Goal: Task Accomplishment & Management: Manage account settings

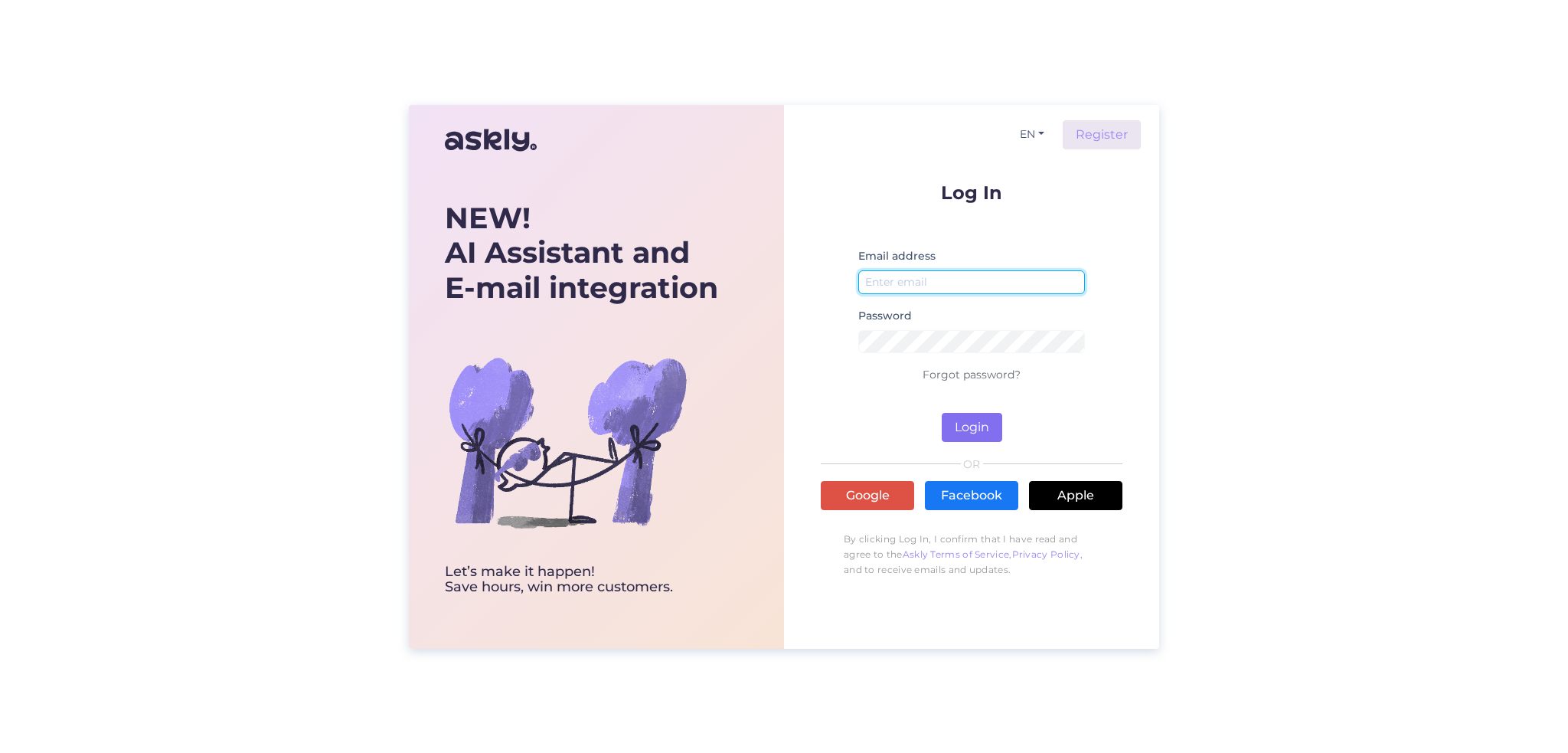
type input "[EMAIL_ADDRESS][DOMAIN_NAME]"
click at [971, 421] on button "Login" at bounding box center [971, 427] width 60 height 29
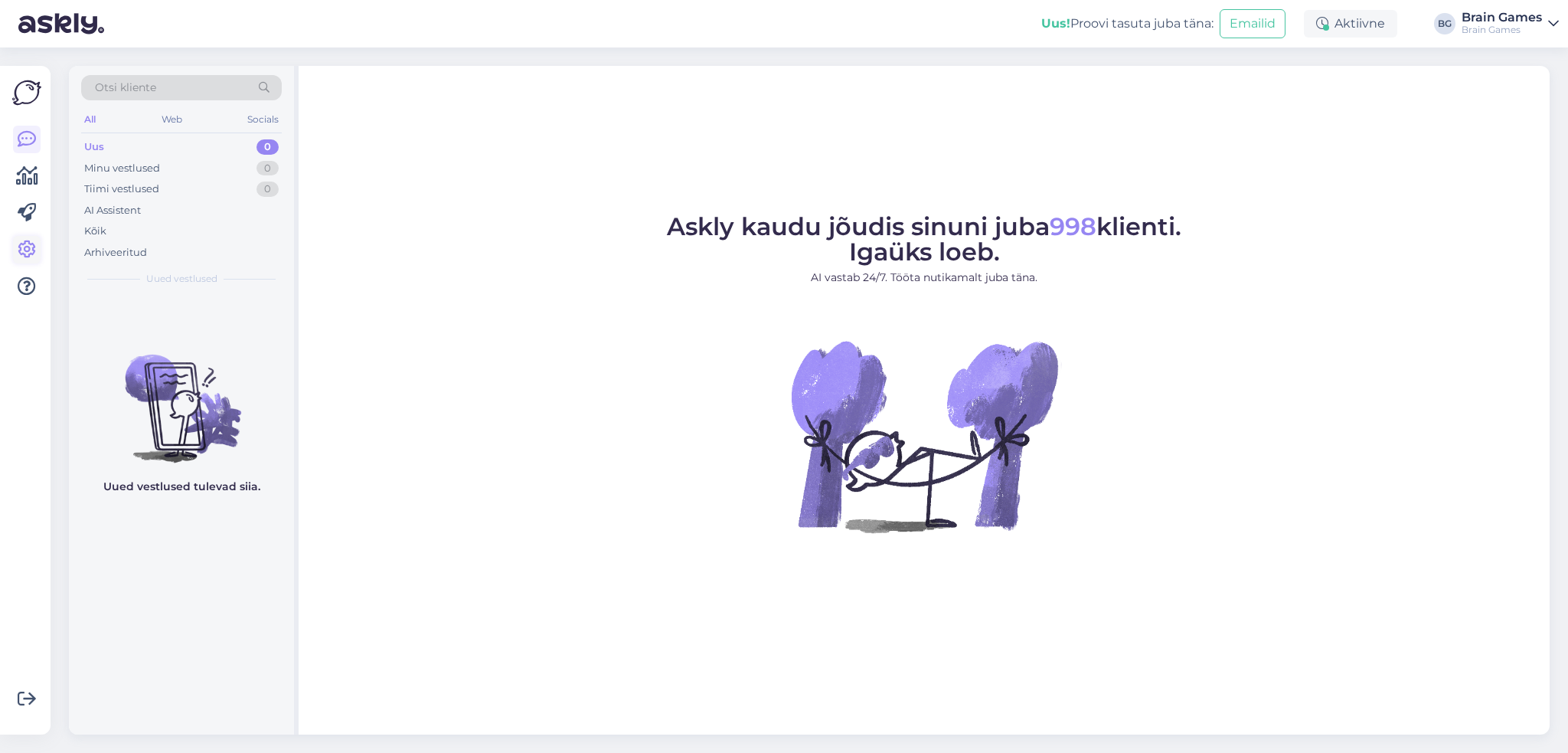
click at [31, 253] on icon at bounding box center [27, 249] width 19 height 19
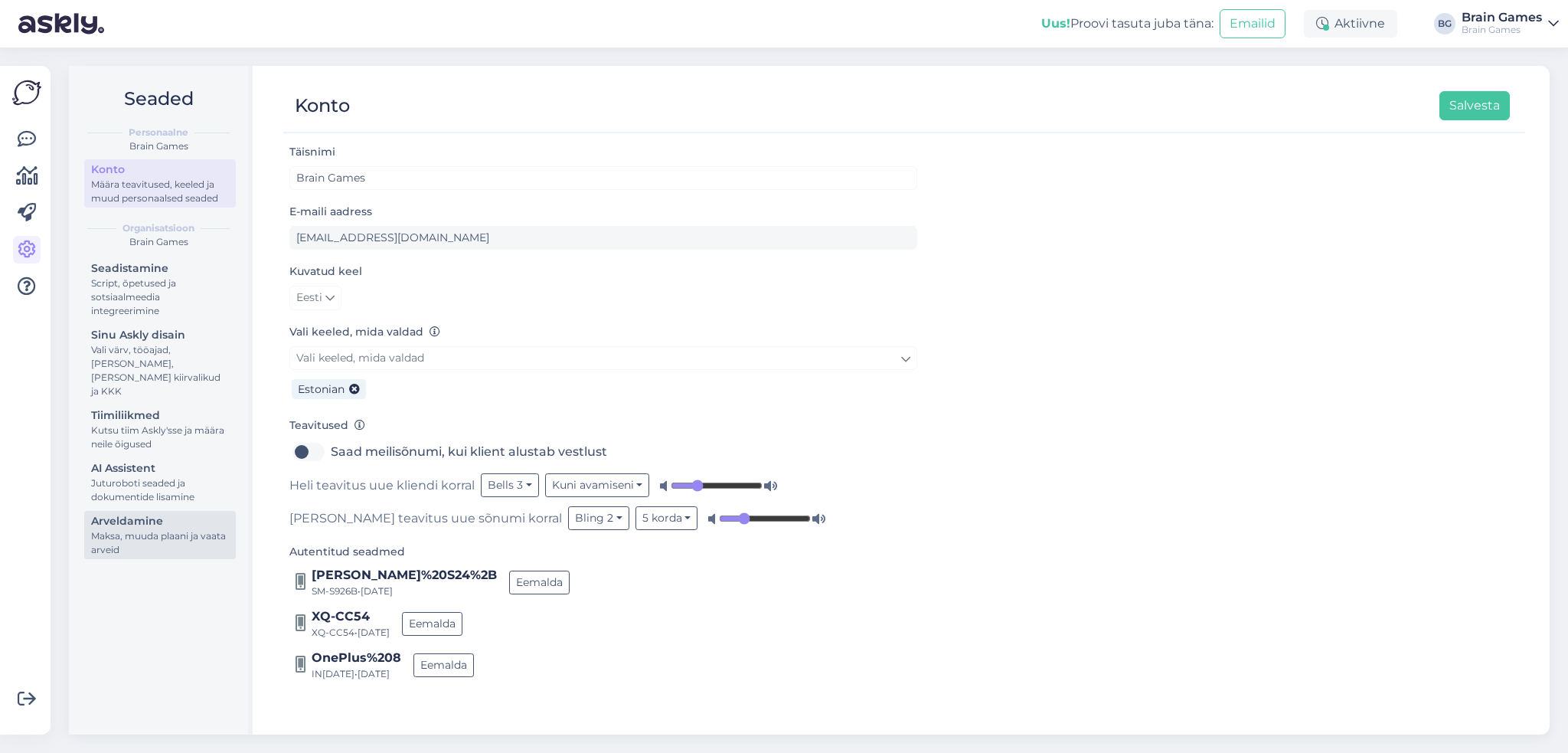
click at [156, 529] on div "Maksa, muuda plaani ja vaata arveid" at bounding box center [159, 543] width 137 height 28
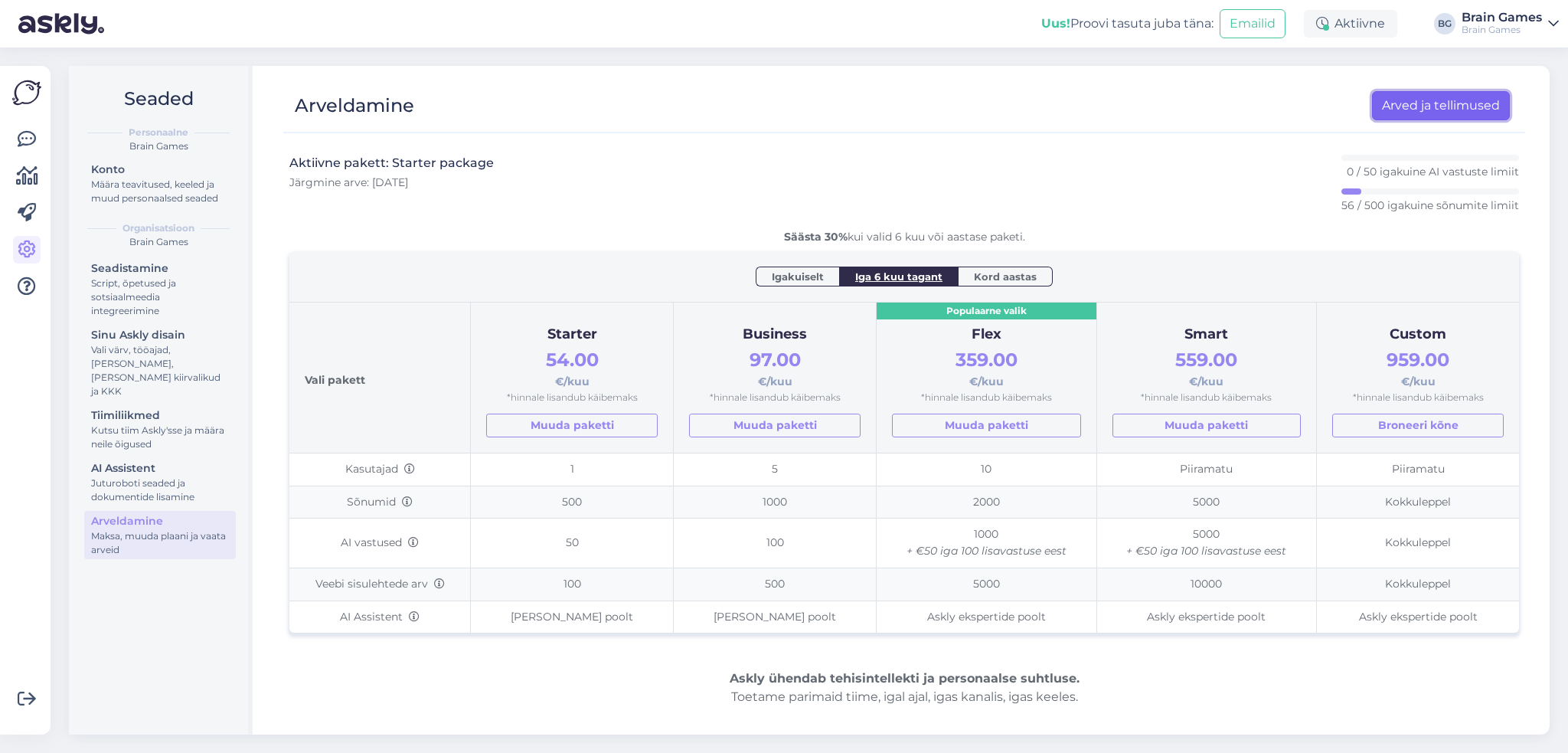
click at [1441, 110] on link "Arved ja tellimused" at bounding box center [1441, 105] width 137 height 29
